Goal: Check status: Check status

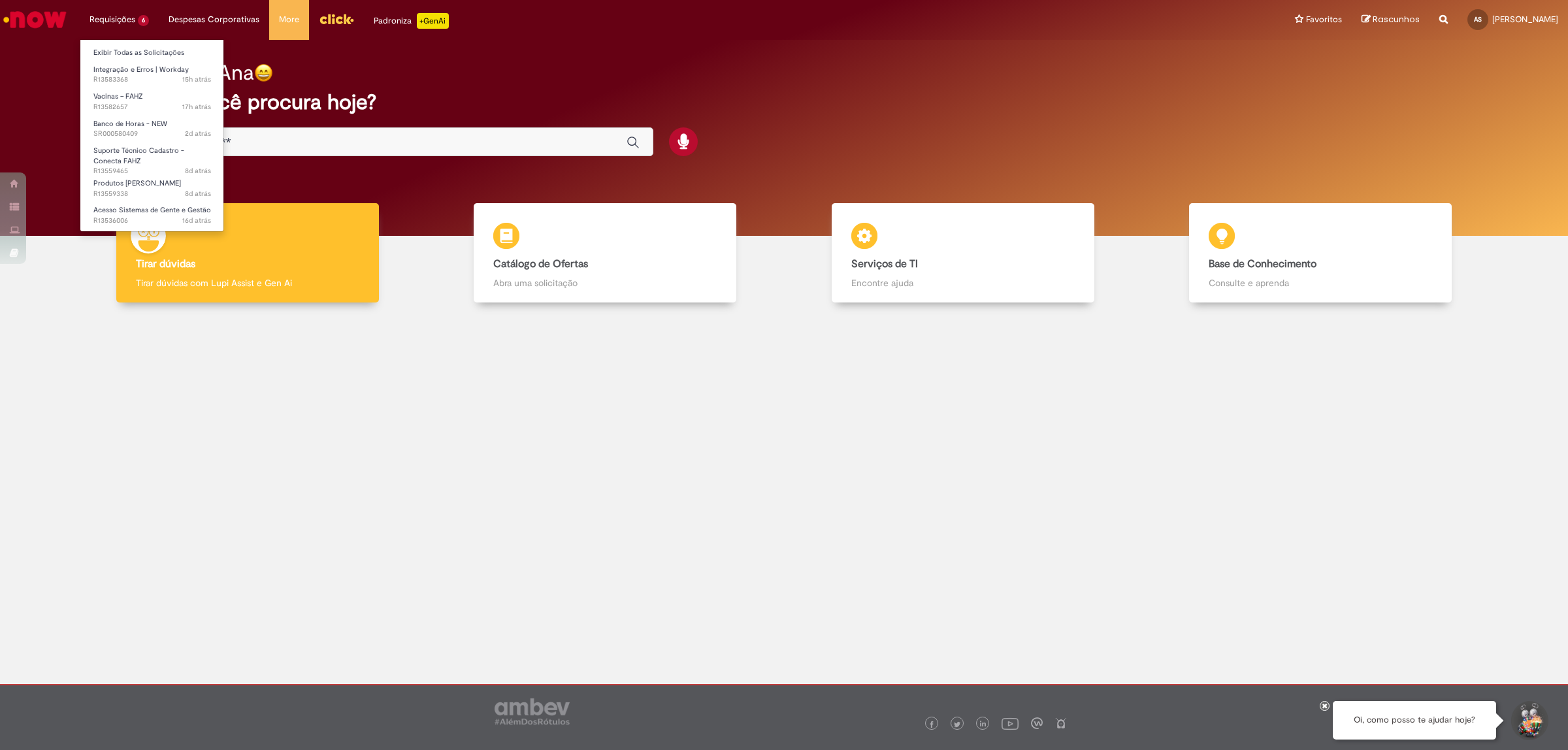
click at [119, 17] on li "Requisições 6 Exibir Todas as Solicitações Integração e Erros | Workday 15h atr…" at bounding box center [119, 19] width 79 height 39
click at [127, 74] on span "15h atrás 15 horas atrás R13583368" at bounding box center [152, 80] width 118 height 11
click at [166, 77] on span "15h atrás 15 horas atrás R13583368" at bounding box center [152, 80] width 118 height 11
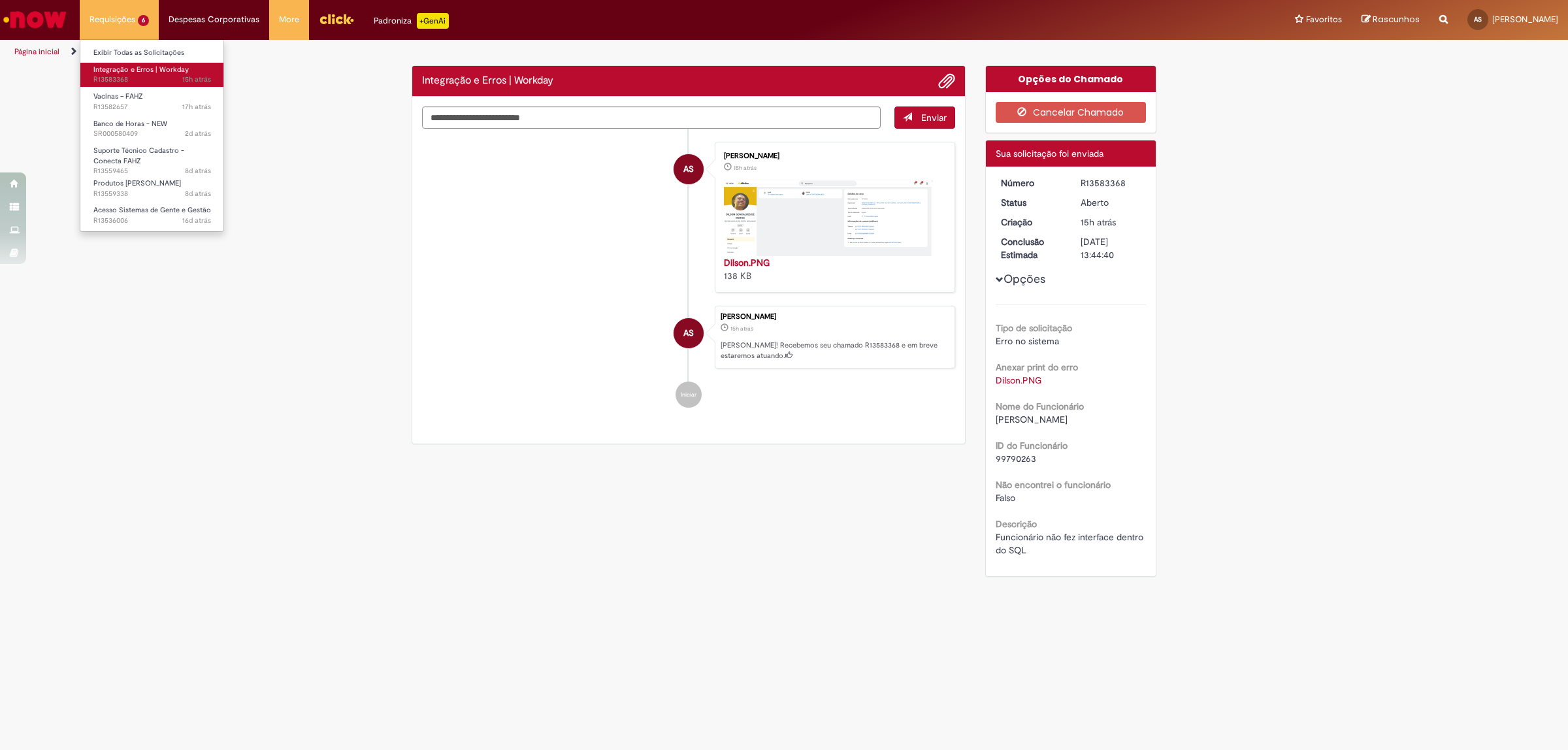
click at [166, 77] on span "15h atrás 15 horas atrás R13583368" at bounding box center [152, 80] width 118 height 11
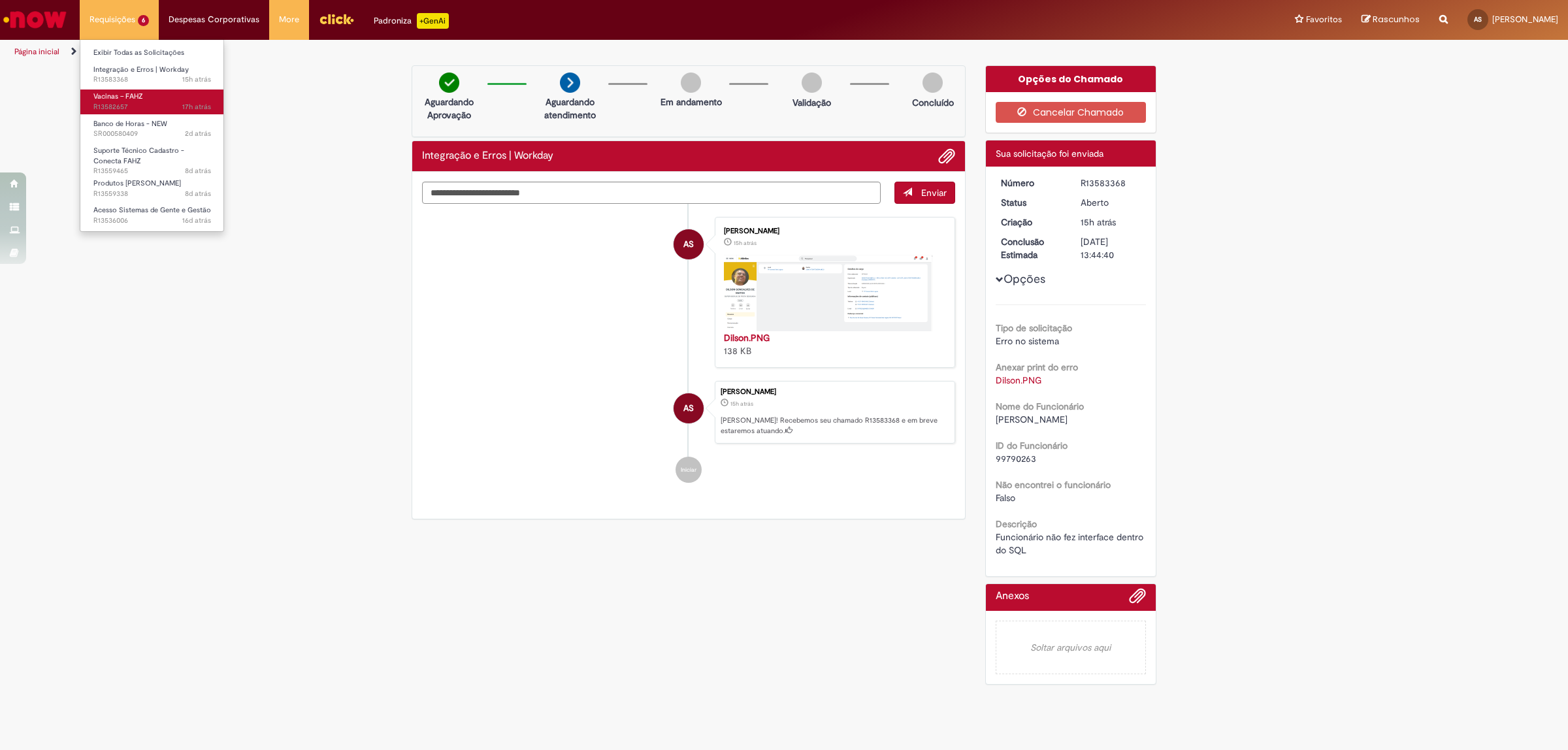
click at [145, 111] on span "17h atrás 17 horas atrás R13582657" at bounding box center [152, 107] width 118 height 11
click at [128, 103] on span "17h atrás 17 horas atrás R13582657" at bounding box center [152, 107] width 118 height 11
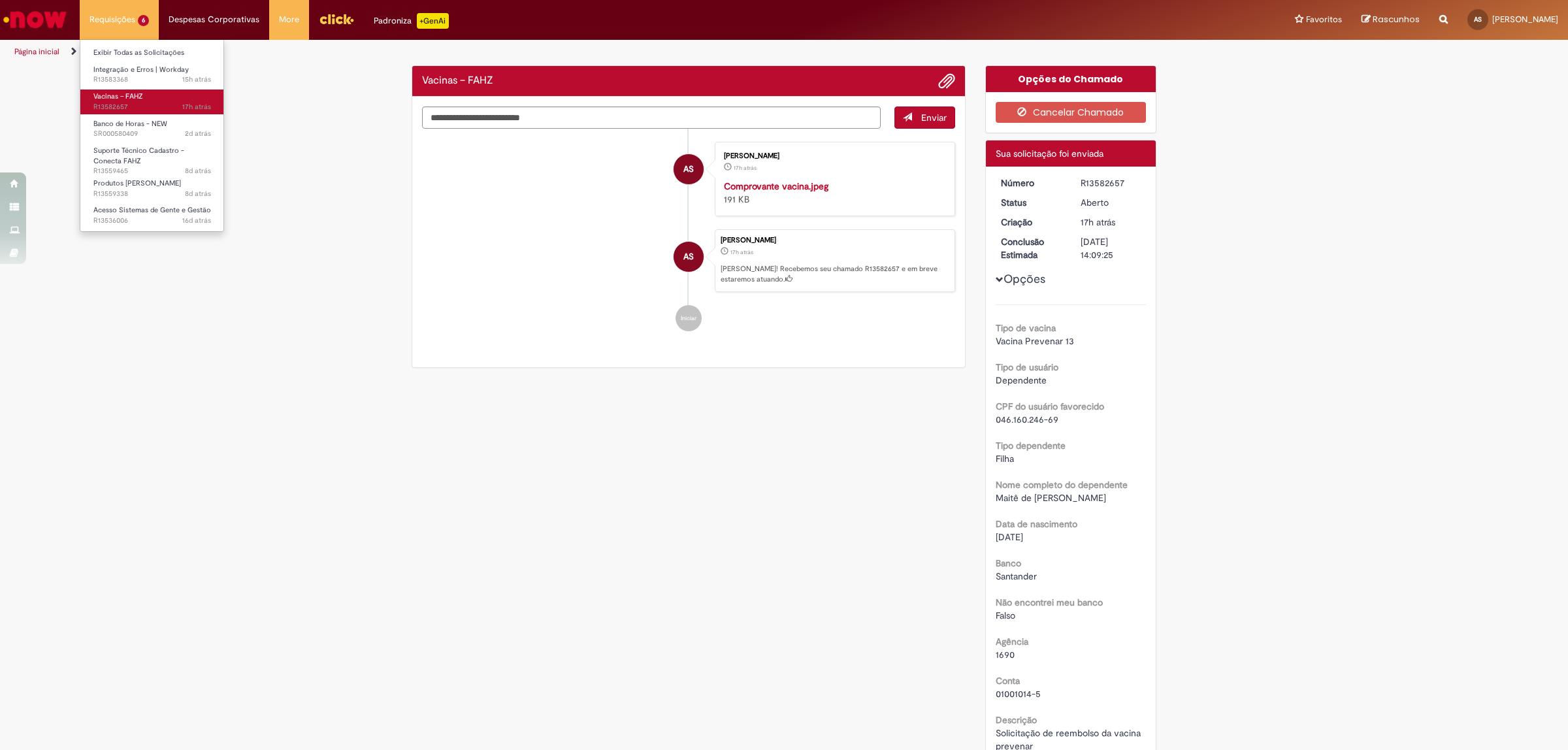
click at [128, 103] on span "17h atrás 17 horas atrás R13582657" at bounding box center [152, 107] width 118 height 11
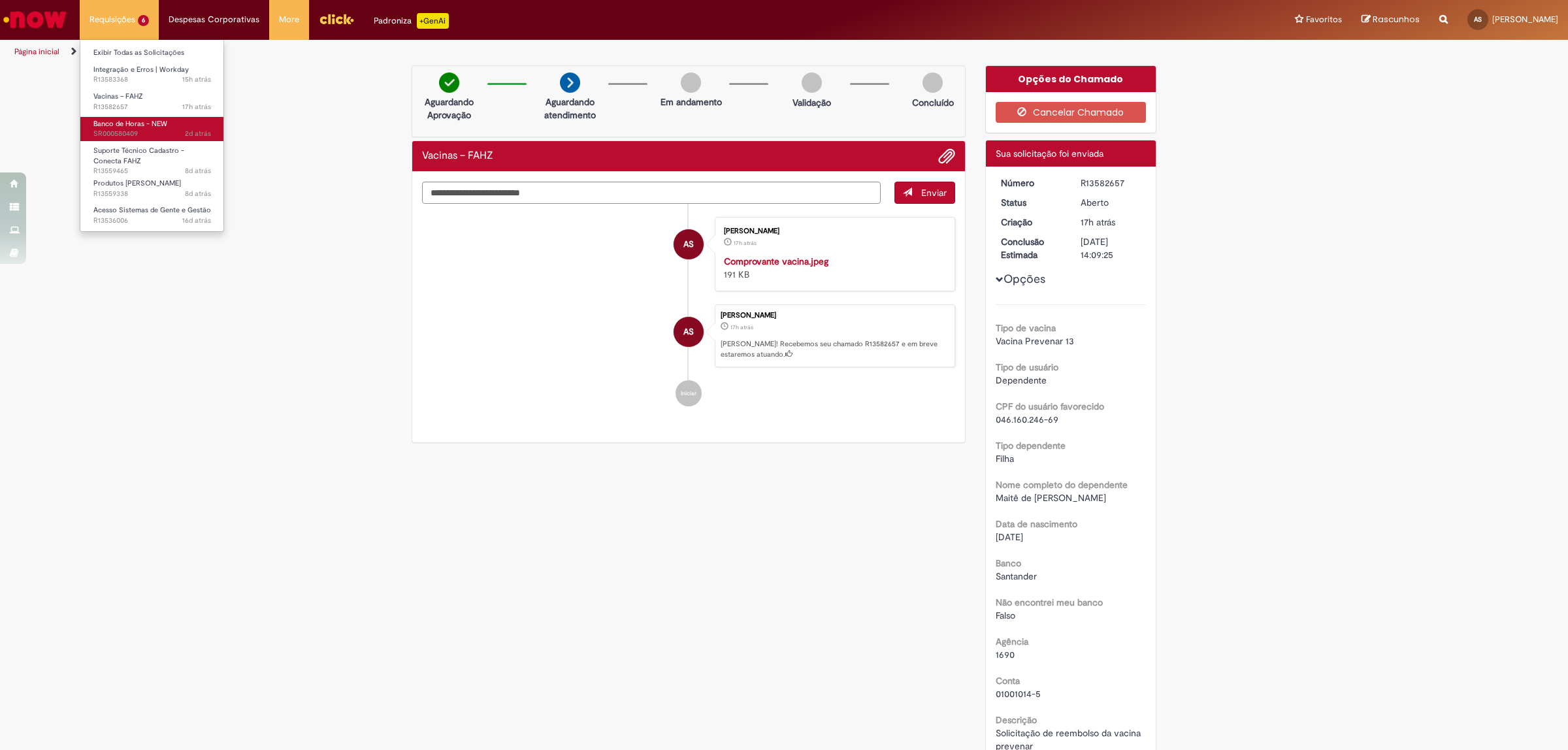
click at [184, 129] on span "2d atrás 2 dias atrás SR000580409" at bounding box center [152, 134] width 118 height 11
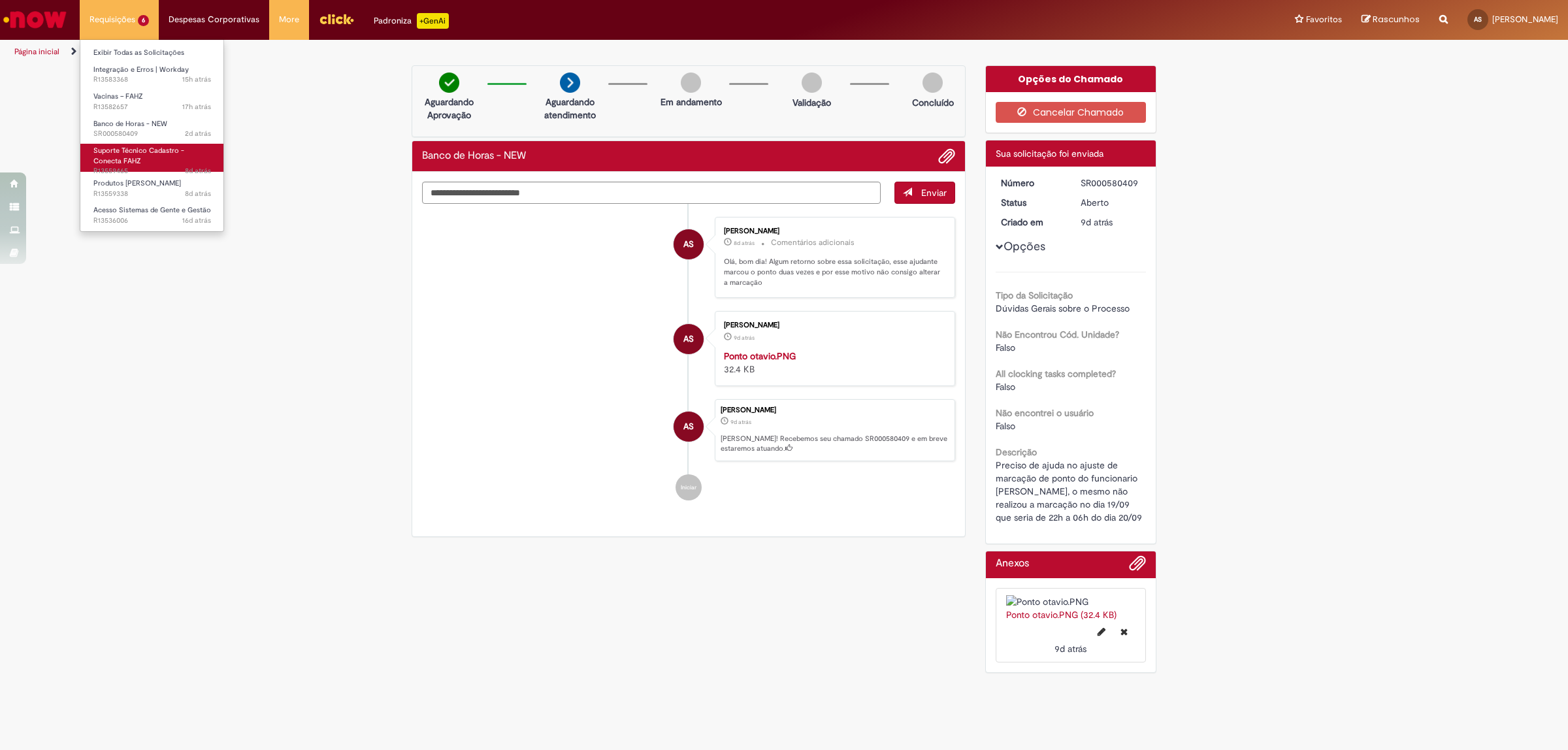
click at [116, 162] on span "Suporte Técnico Cadastro - Conecta FAHZ" at bounding box center [139, 156] width 91 height 20
click at [122, 164] on span "Suporte Técnico Cadastro - Conecta FAHZ" at bounding box center [139, 156] width 91 height 20
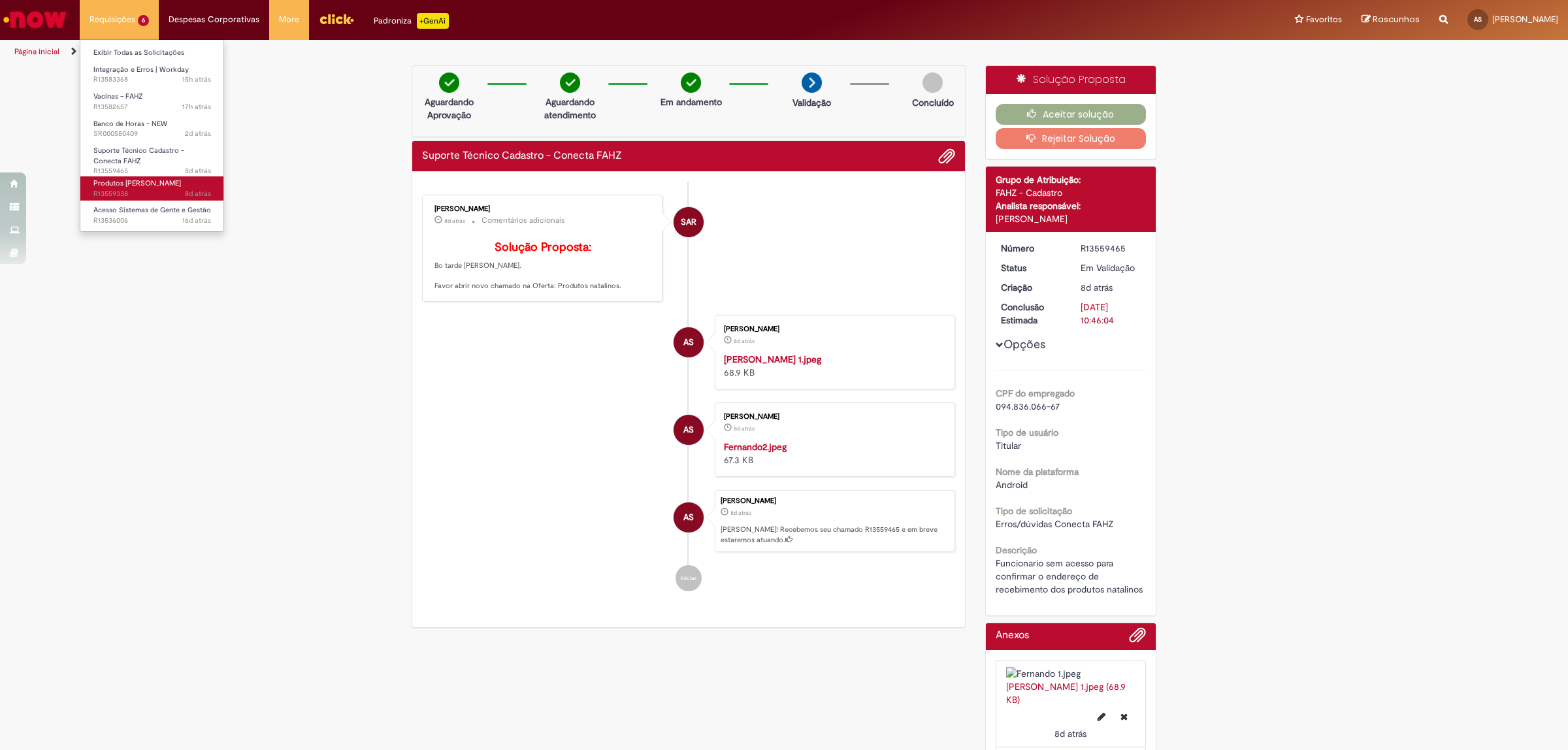
click at [124, 195] on span "8d atrás 8 dias atrás R13559338" at bounding box center [152, 194] width 118 height 11
click at [142, 212] on span "Acesso Sistemas de Gente e Gestão" at bounding box center [152, 210] width 118 height 10
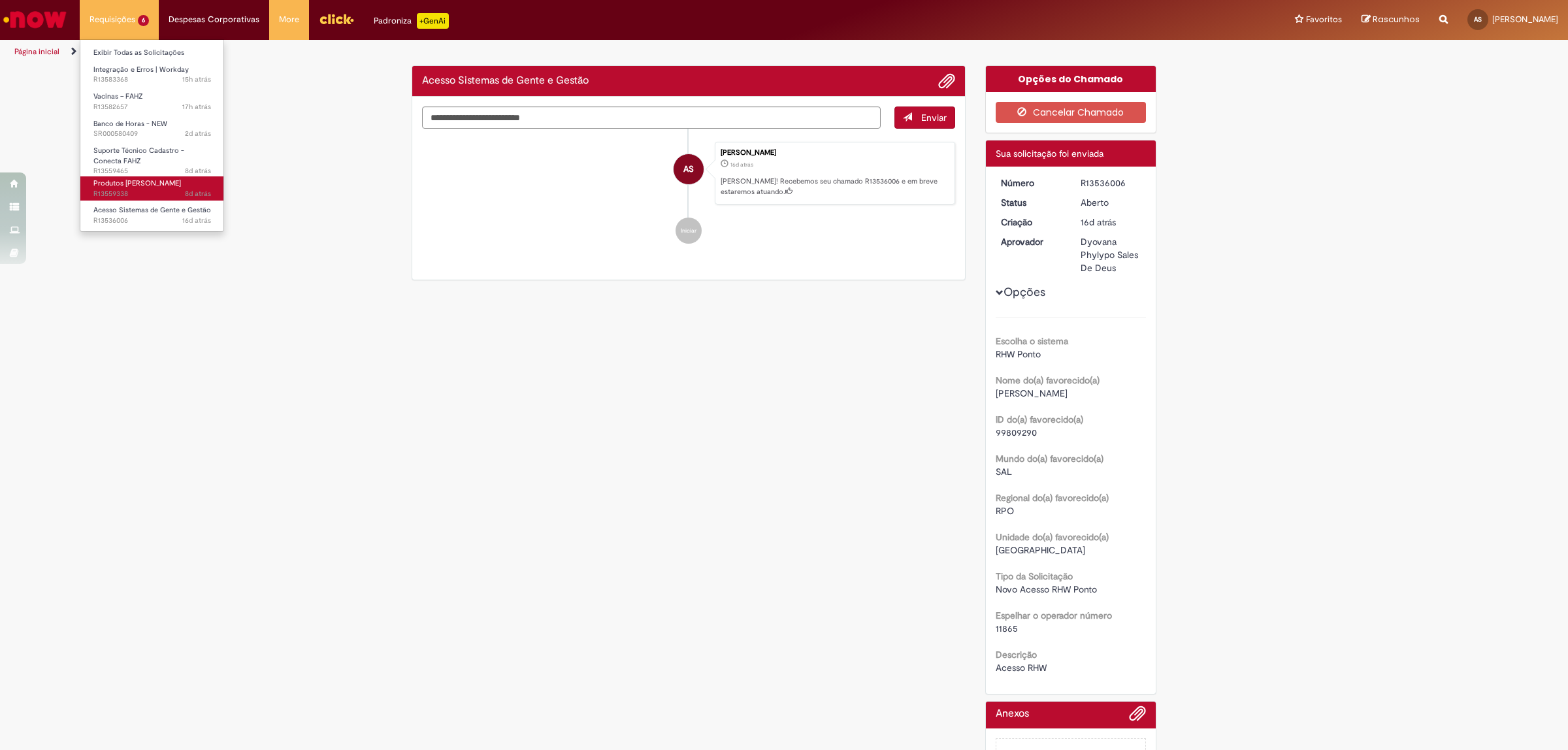
click at [111, 196] on span "8d atrás 8 dias atrás R13559338" at bounding box center [152, 194] width 118 height 11
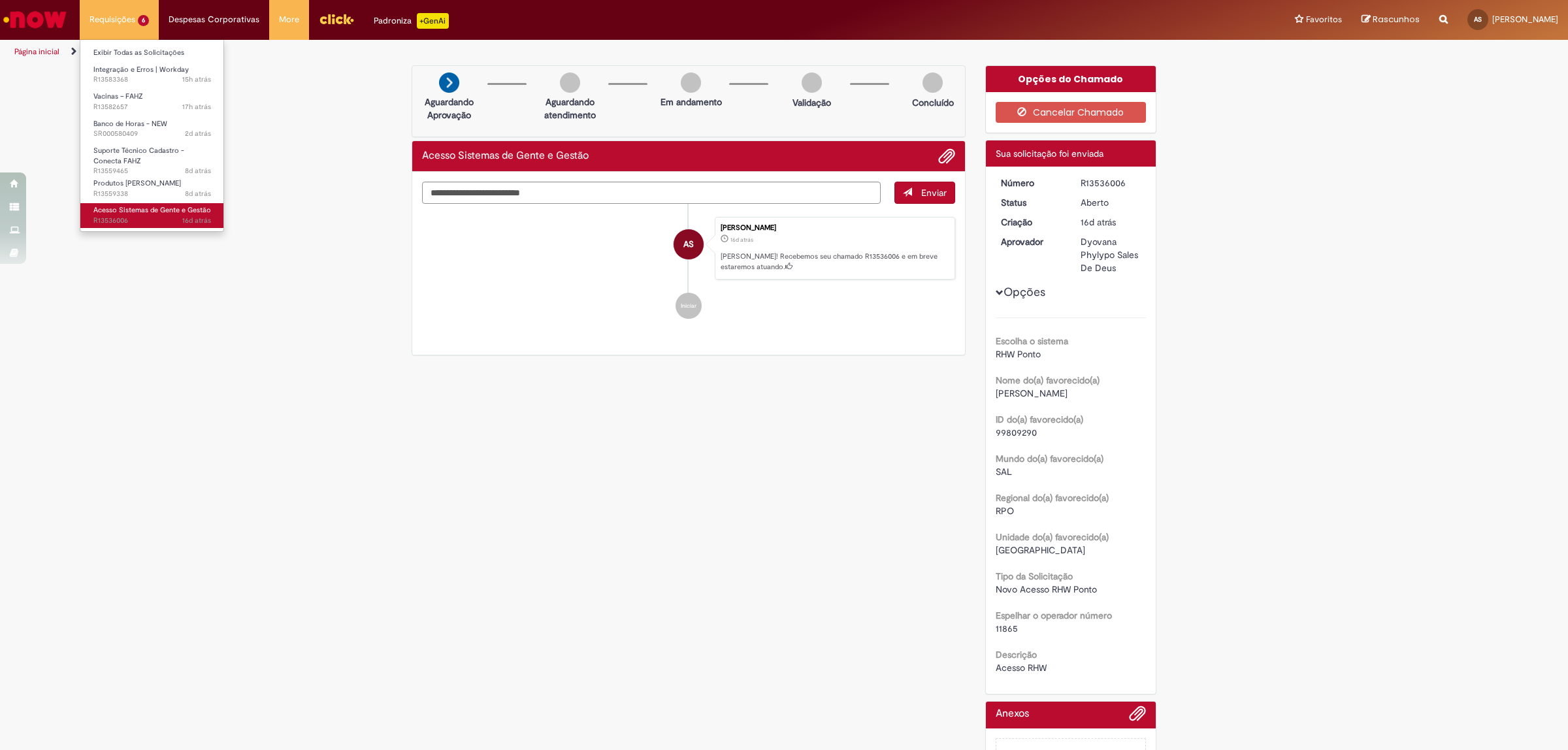
click at [148, 213] on span "Acesso Sistemas de Gente e Gestão" at bounding box center [152, 210] width 118 height 10
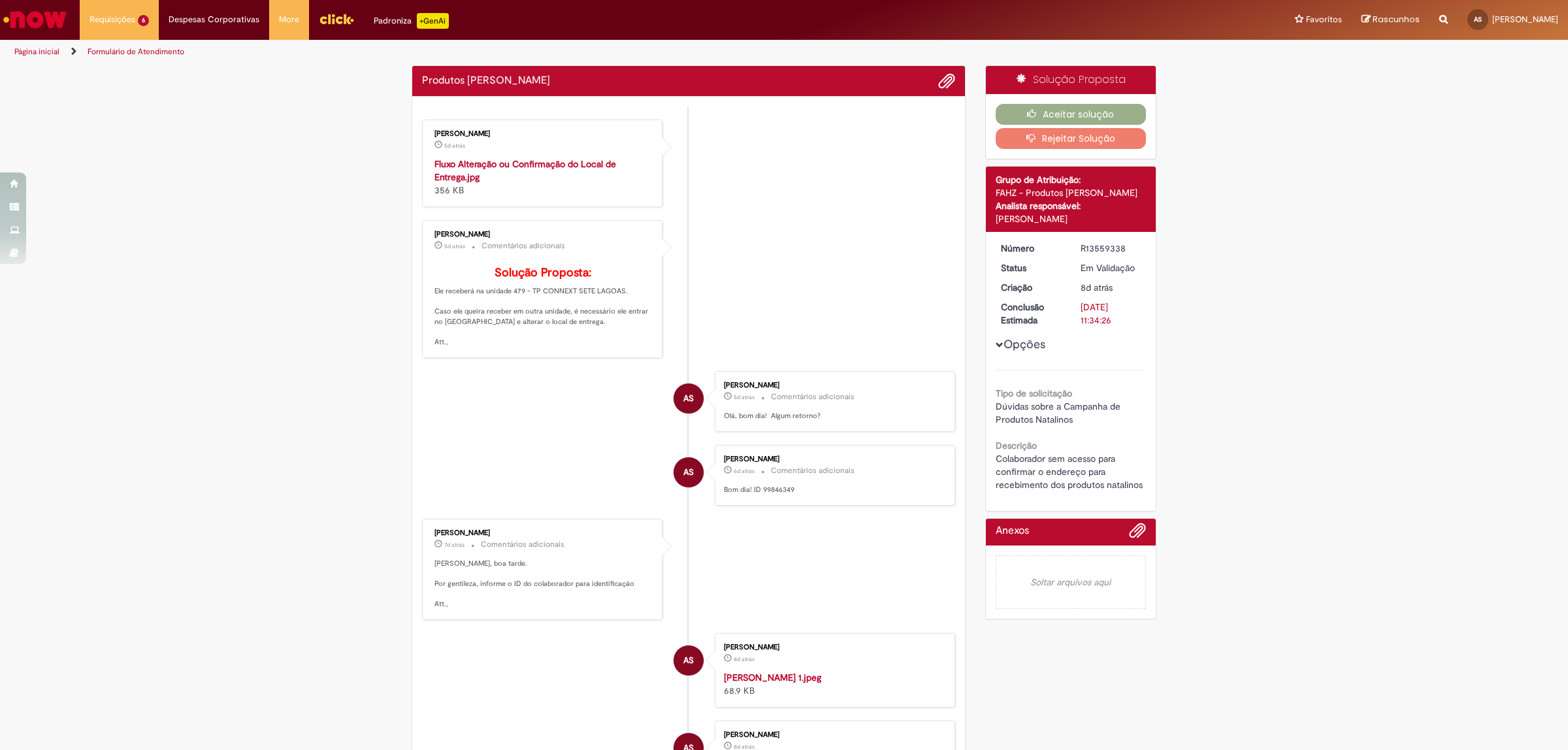
click at [38, 50] on link "Página inicial" at bounding box center [36, 51] width 45 height 11
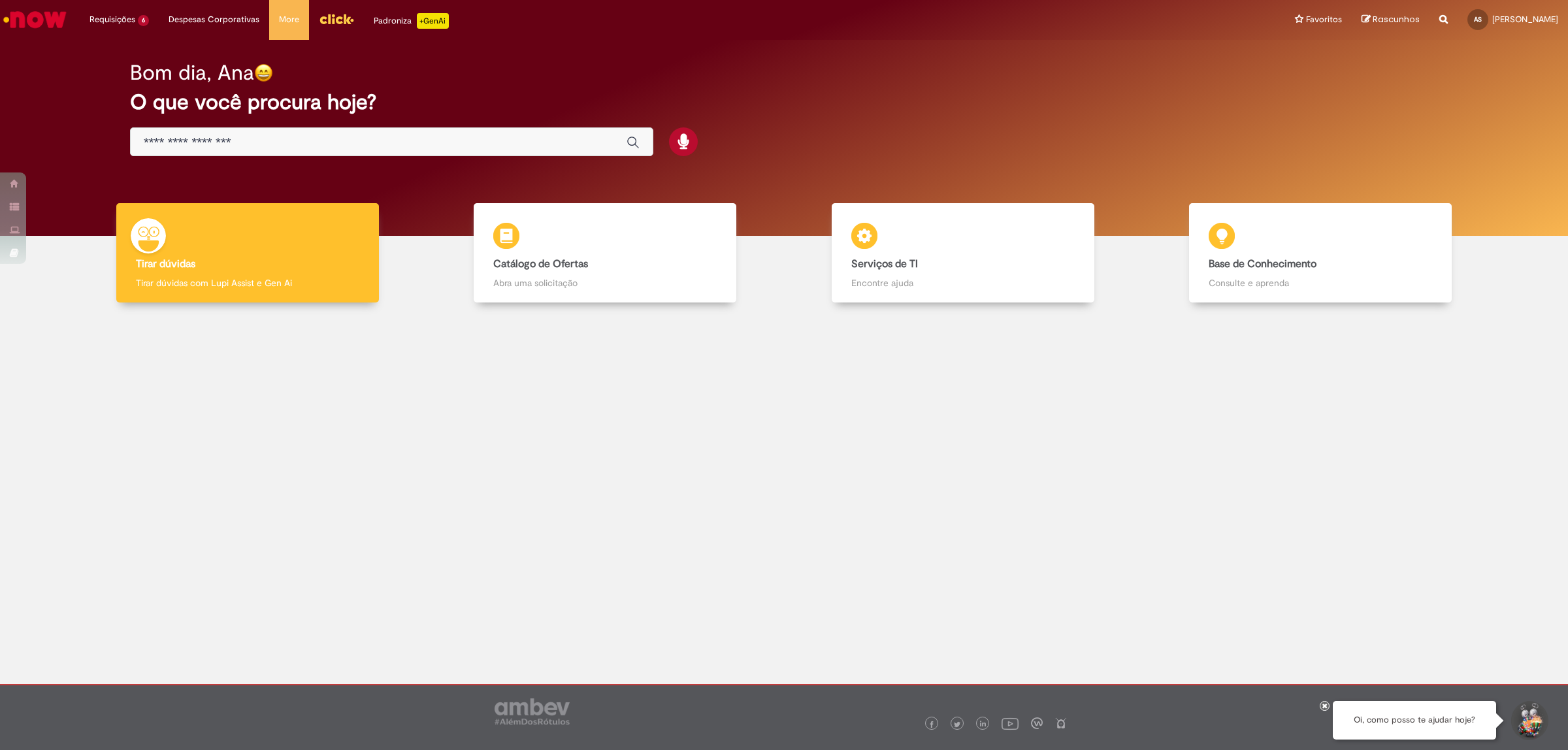
click at [331, 13] on img "Menu Cabeçalho" at bounding box center [336, 19] width 35 height 19
